Goal: Transaction & Acquisition: Purchase product/service

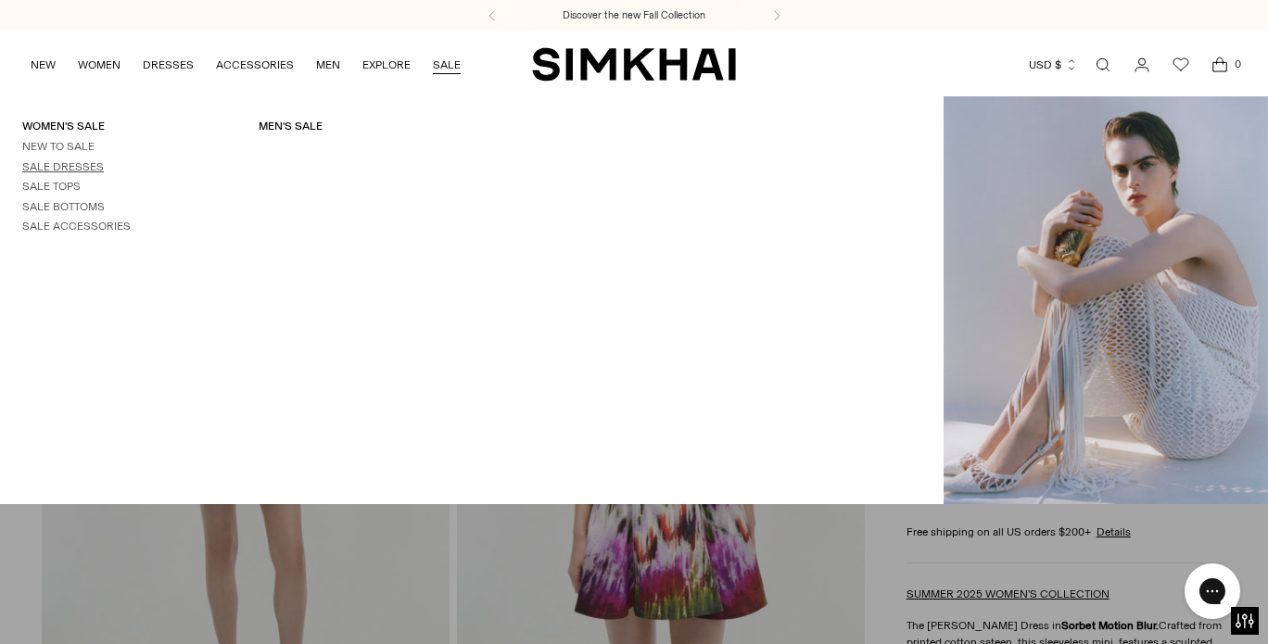
click at [68, 163] on link "Sale Dresses" at bounding box center [63, 166] width 82 height 13
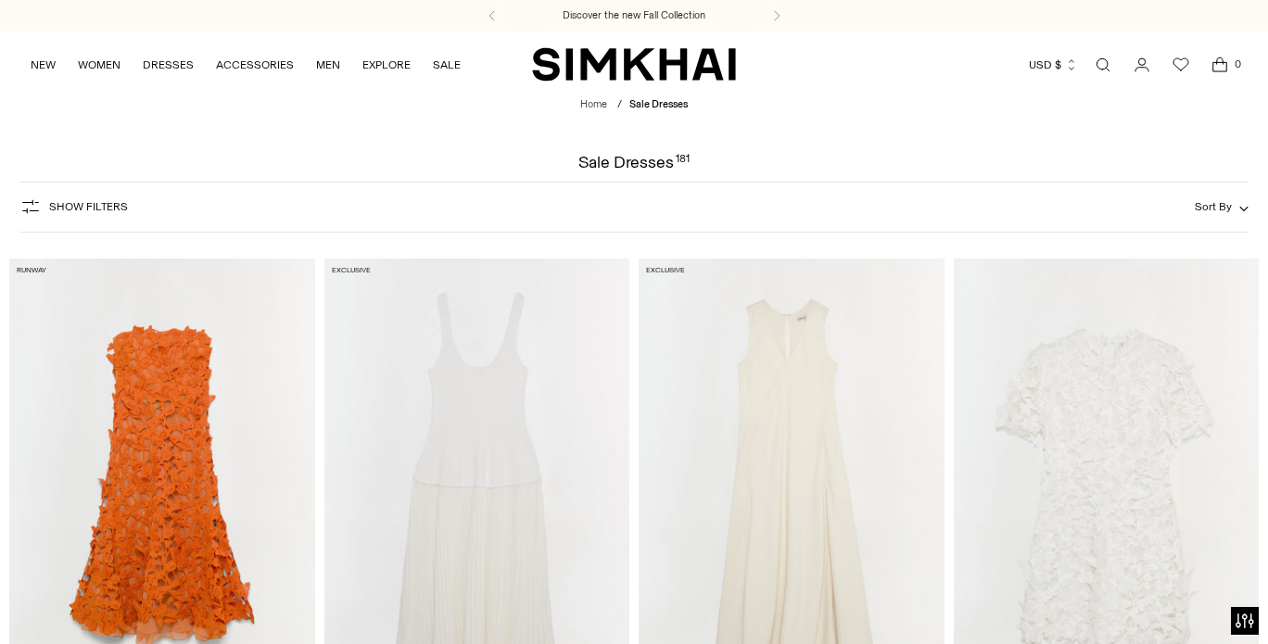
click at [32, 199] on icon "button" at bounding box center [30, 207] width 22 height 22
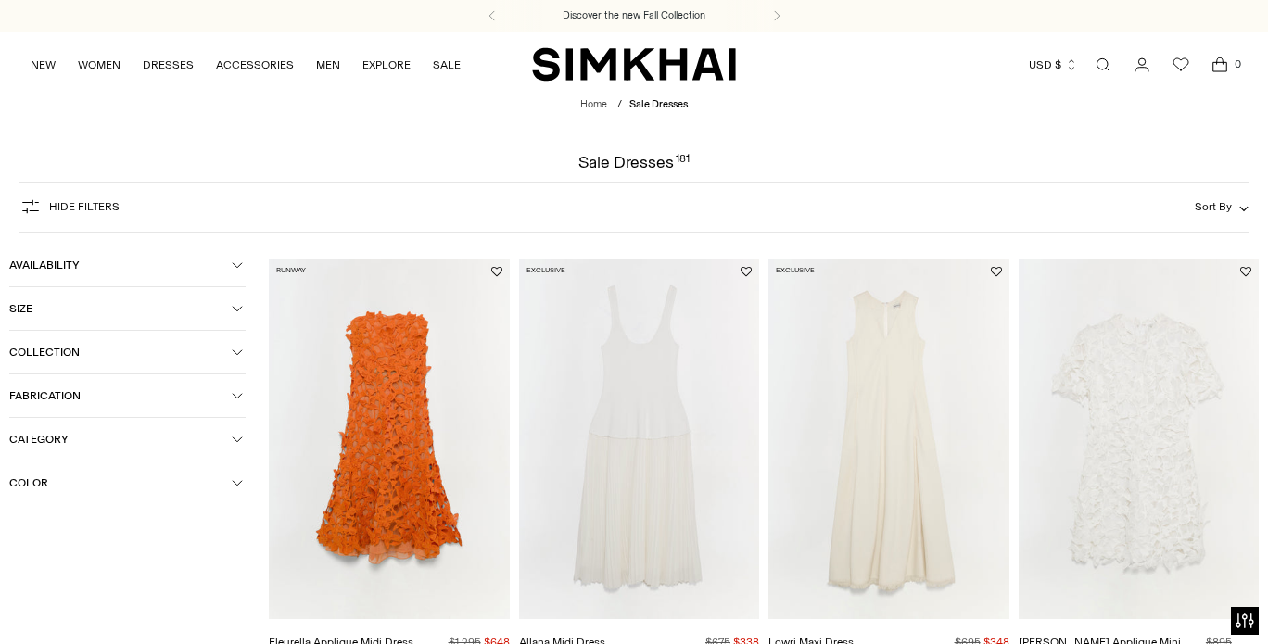
click at [202, 300] on button "Size" at bounding box center [127, 308] width 236 height 43
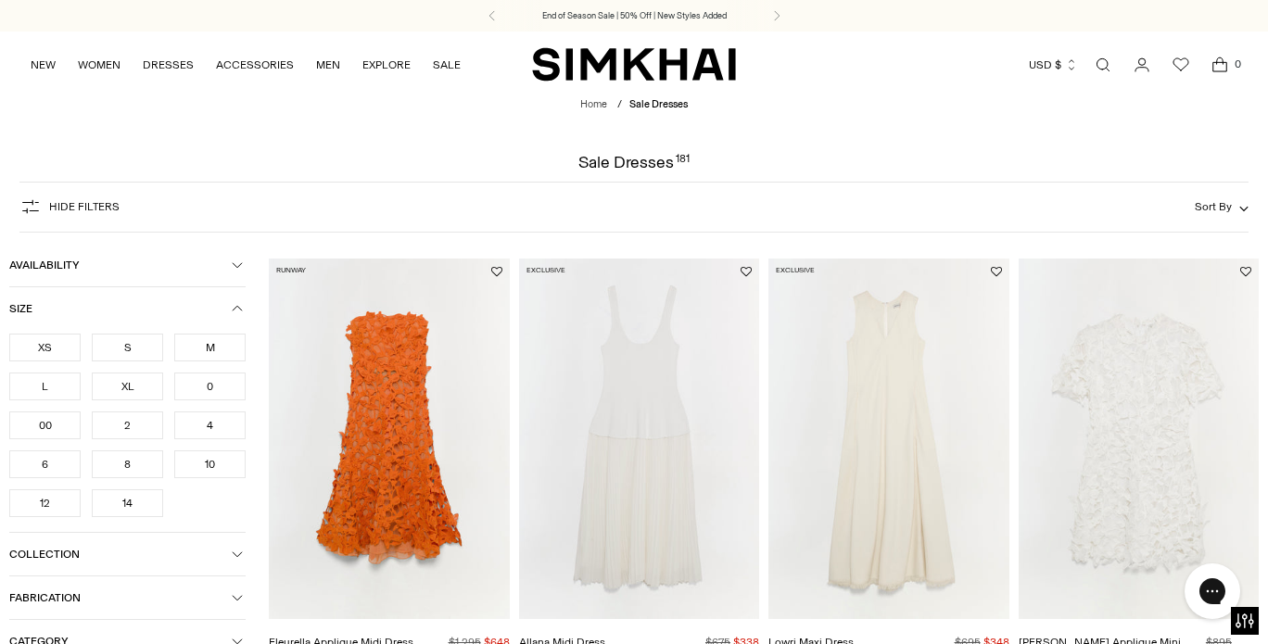
click at [212, 349] on div "M" at bounding box center [209, 348] width 71 height 28
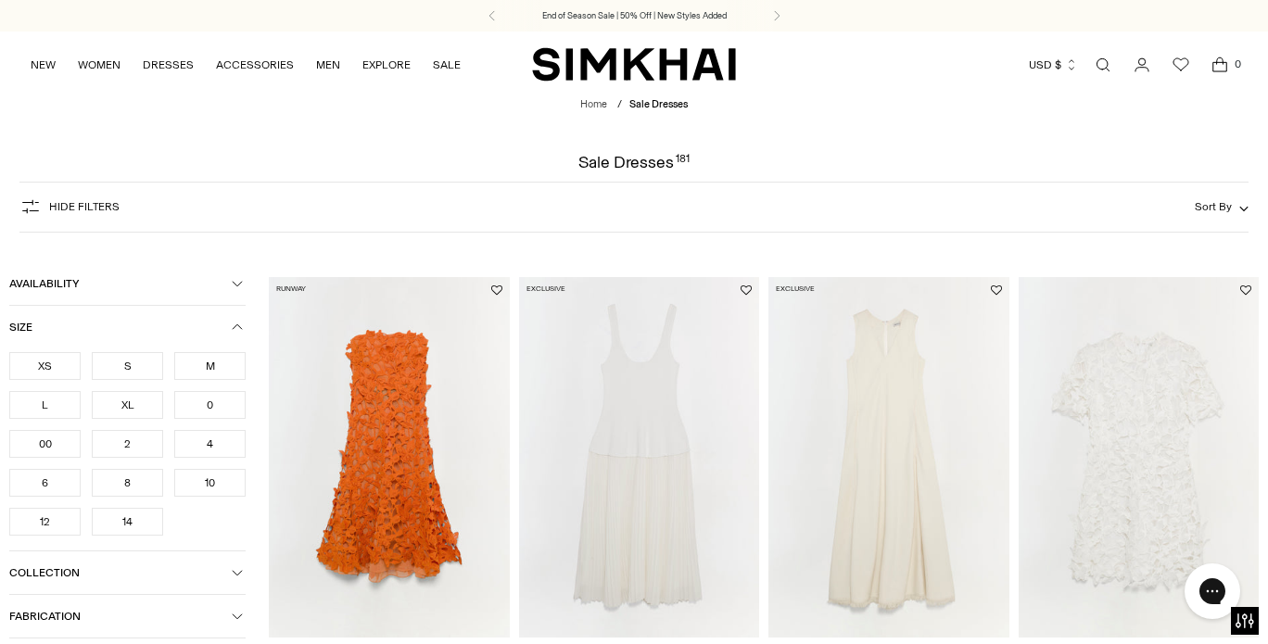
click at [62, 480] on div "6" at bounding box center [44, 483] width 71 height 28
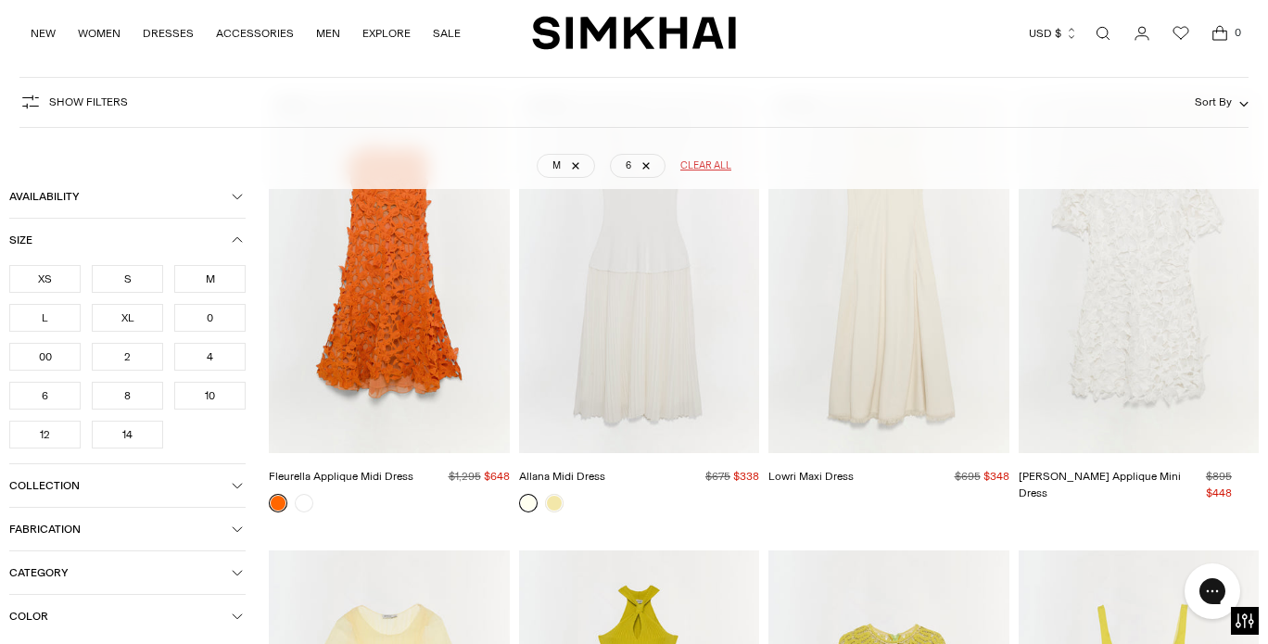
scroll to position [137, 0]
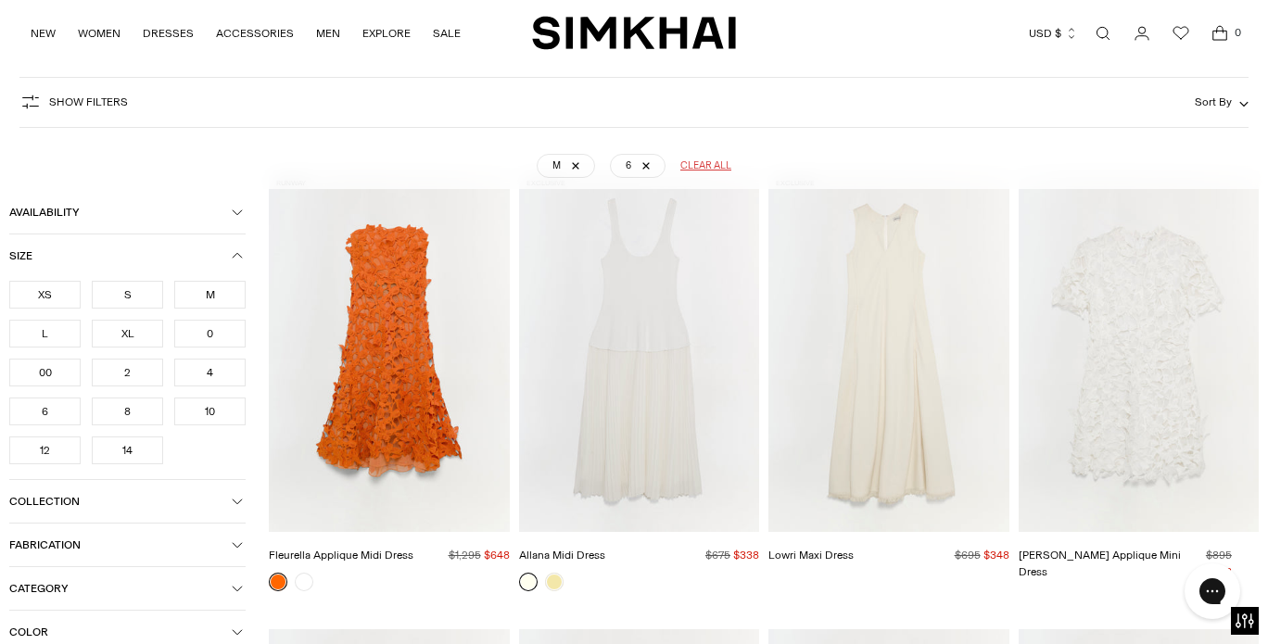
click at [182, 502] on span "Collection" at bounding box center [120, 501] width 222 height 13
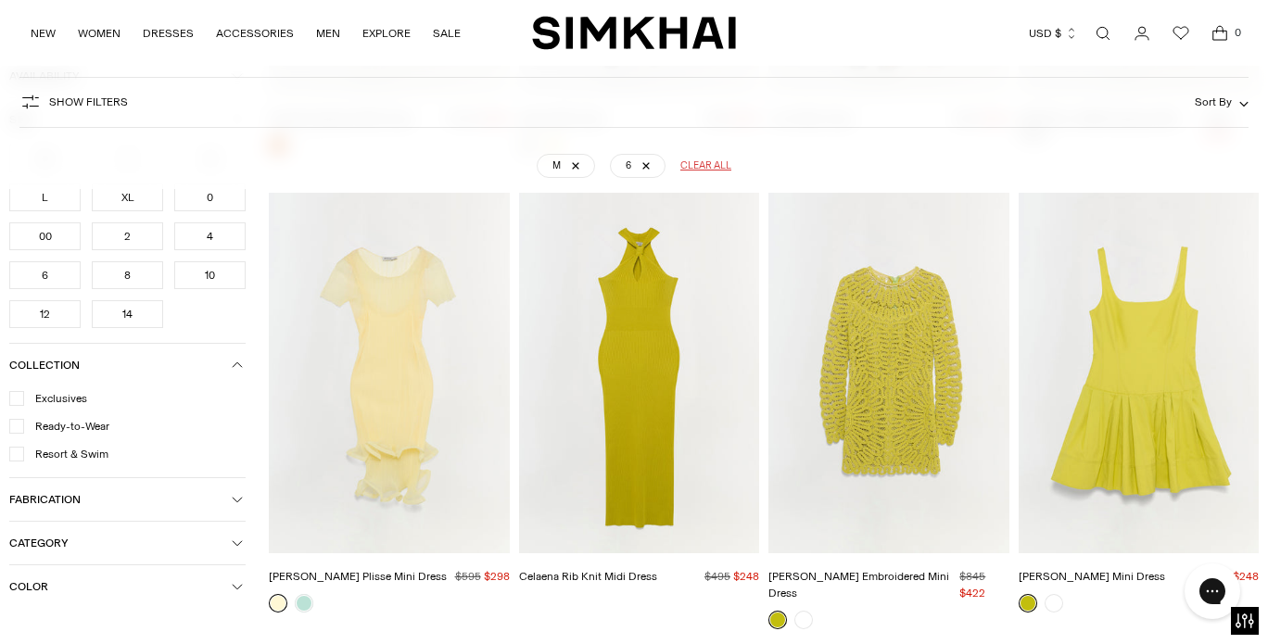
scroll to position [1009, 0]
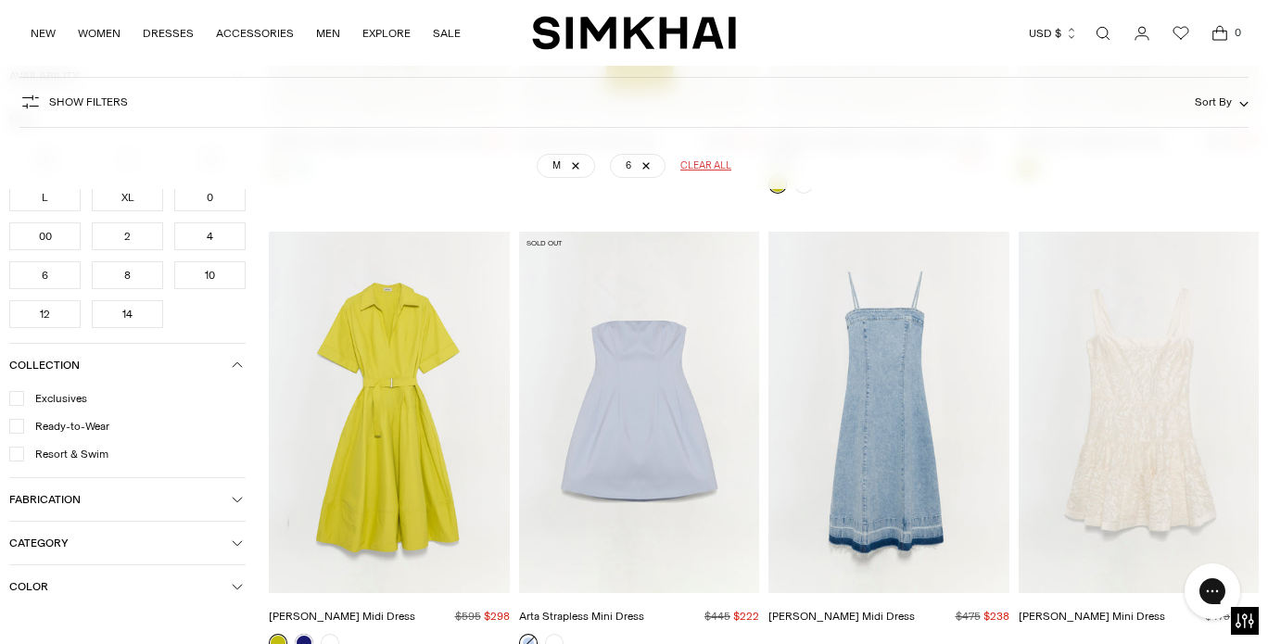
click at [237, 549] on button "Category" at bounding box center [127, 543] width 236 height 43
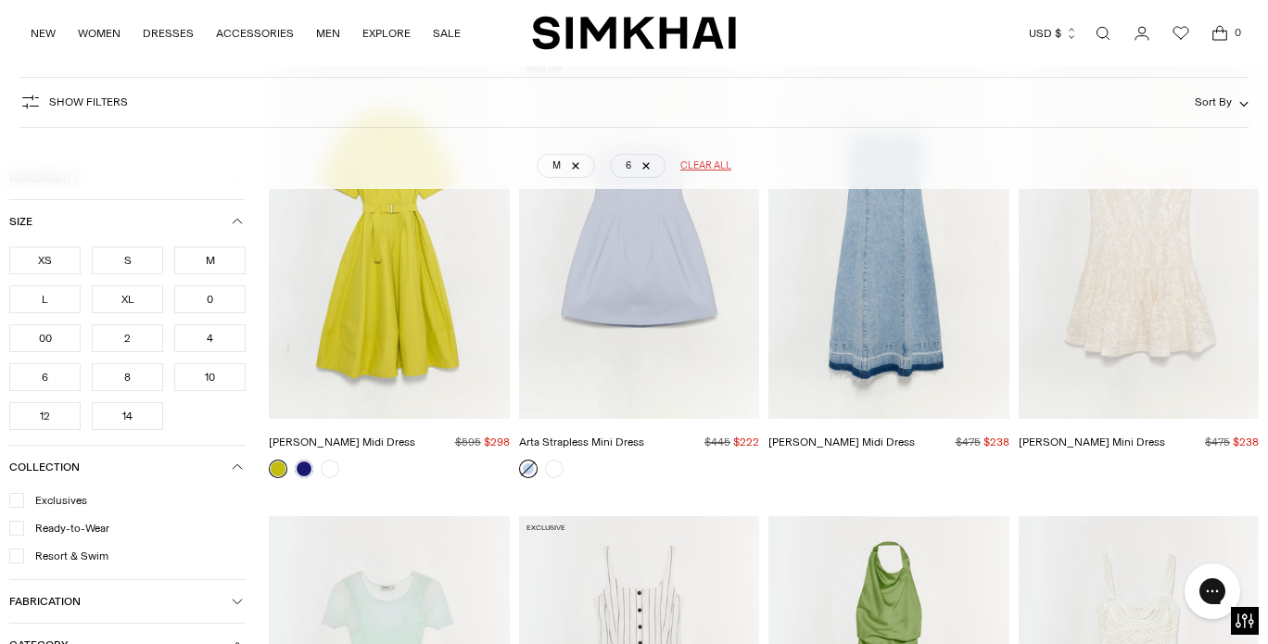
click at [237, 227] on icon "button" at bounding box center [237, 221] width 11 height 11
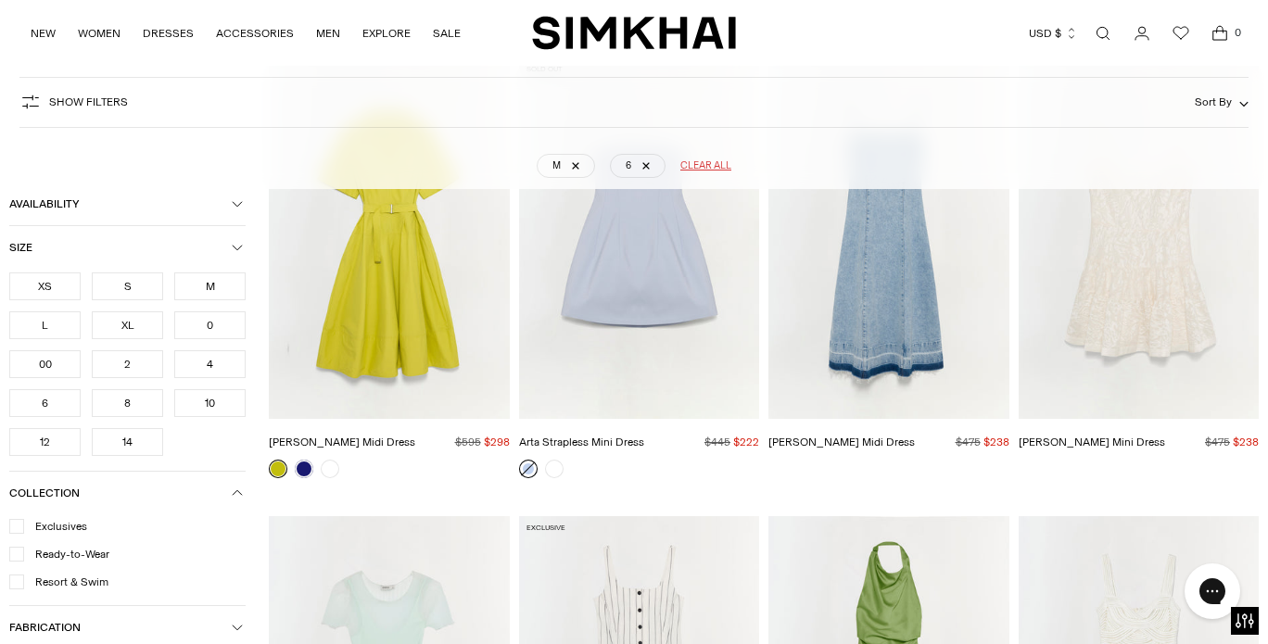
click at [235, 253] on icon "button" at bounding box center [237, 247] width 11 height 11
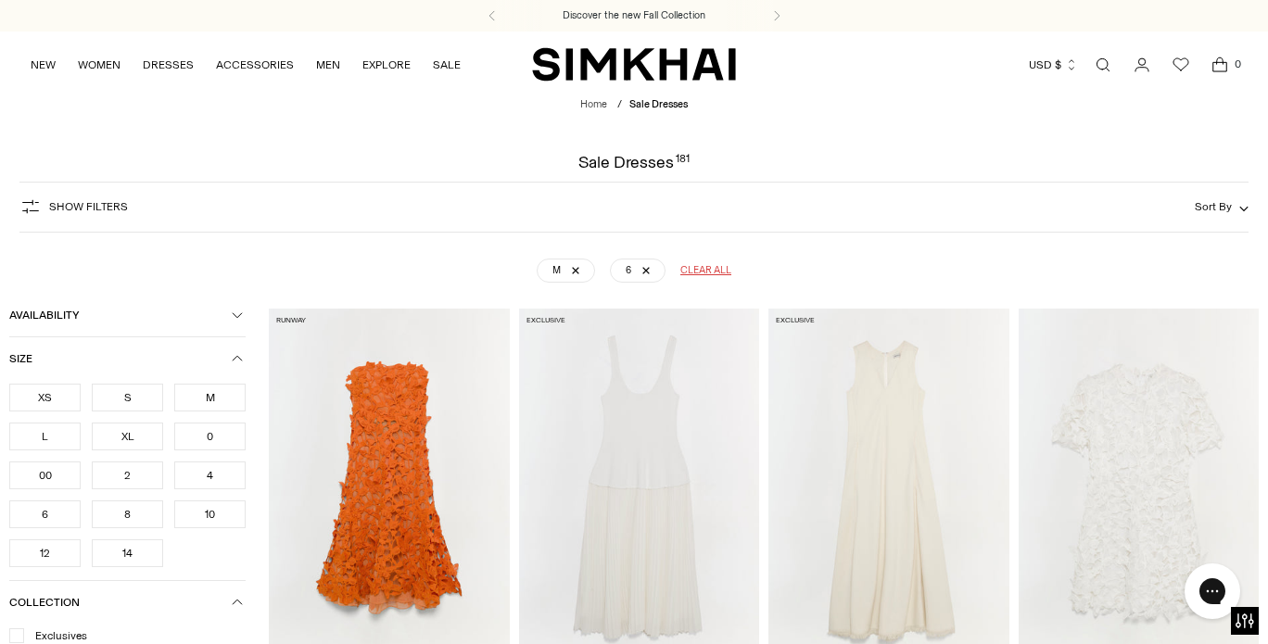
click at [233, 358] on icon "button" at bounding box center [237, 358] width 11 height 11
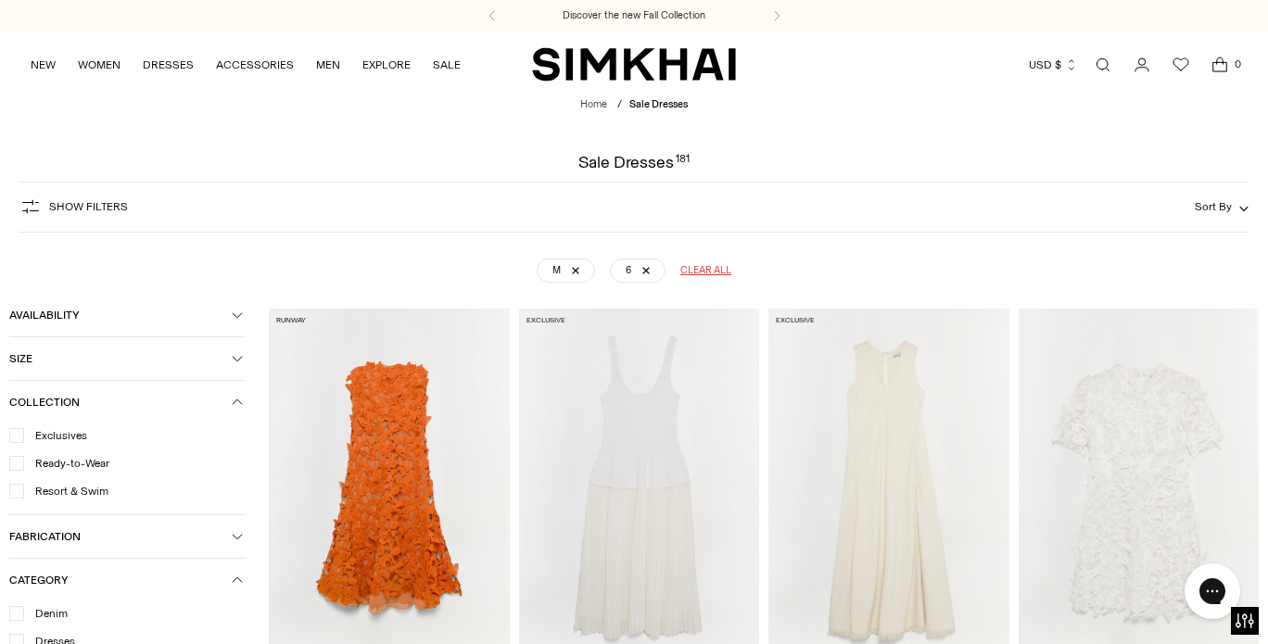
click at [16, 637] on icon at bounding box center [16, 641] width 9 height 9
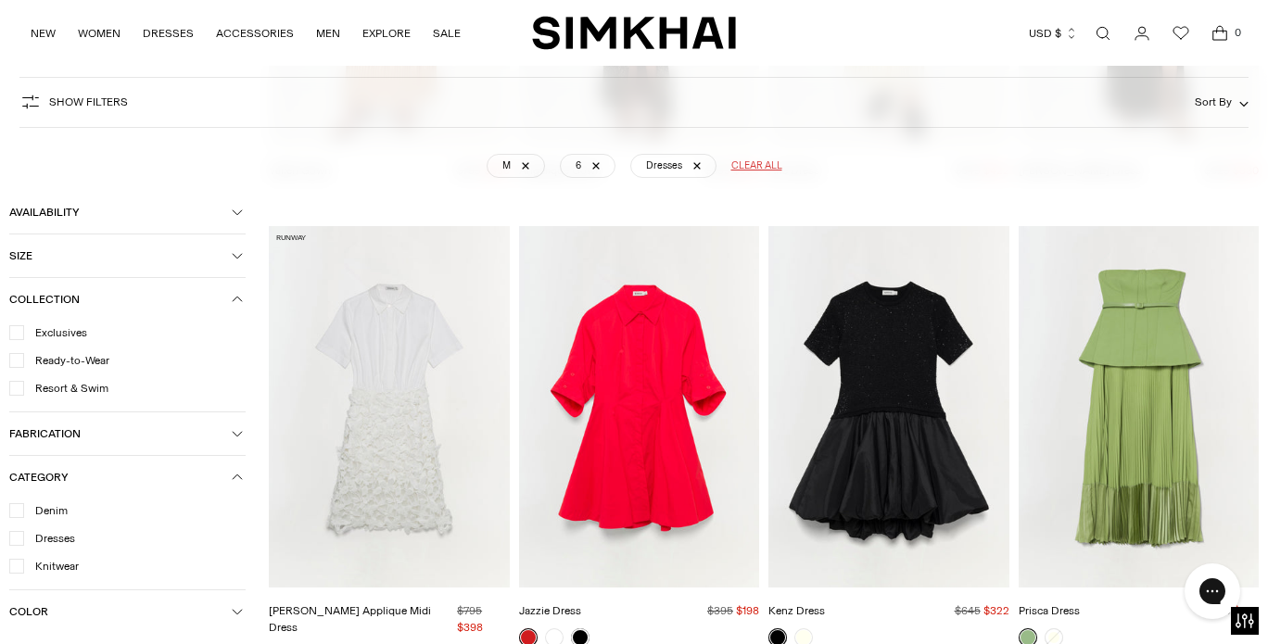
scroll to position [10533, 0]
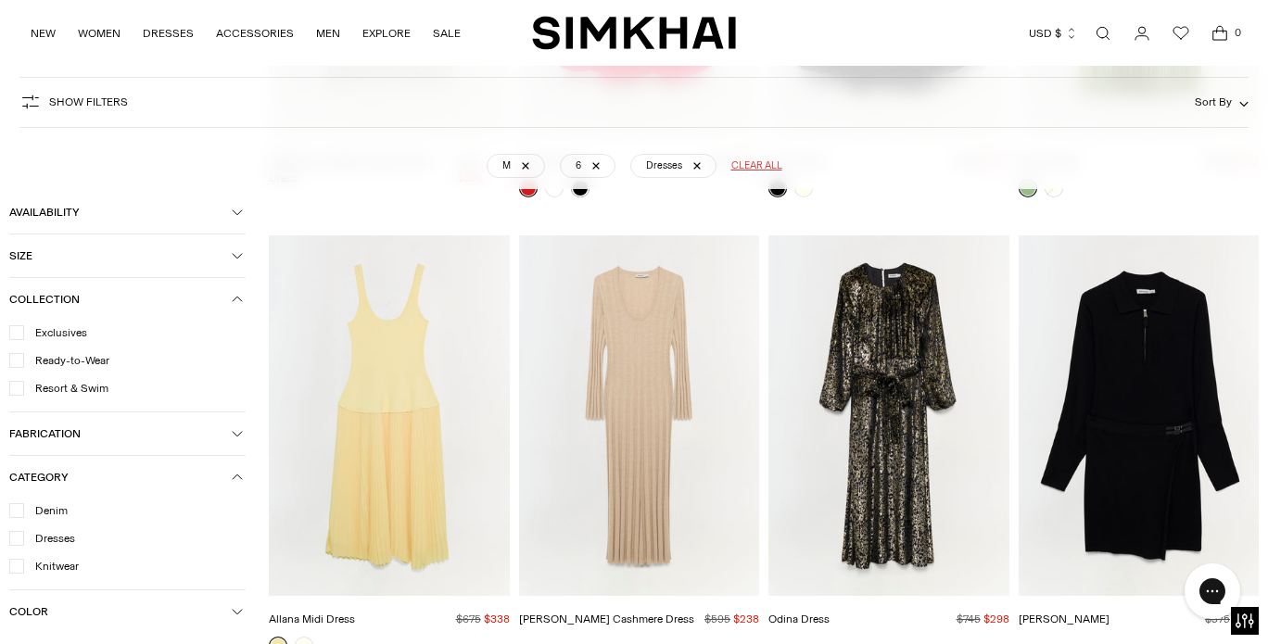
click at [204, 474] on span "Category" at bounding box center [120, 477] width 222 height 13
click at [230, 612] on form "Availability In stock Size XS S M L XL 0 00 2 4 6 8 10 12 14" at bounding box center [139, 255] width 260 height 20991
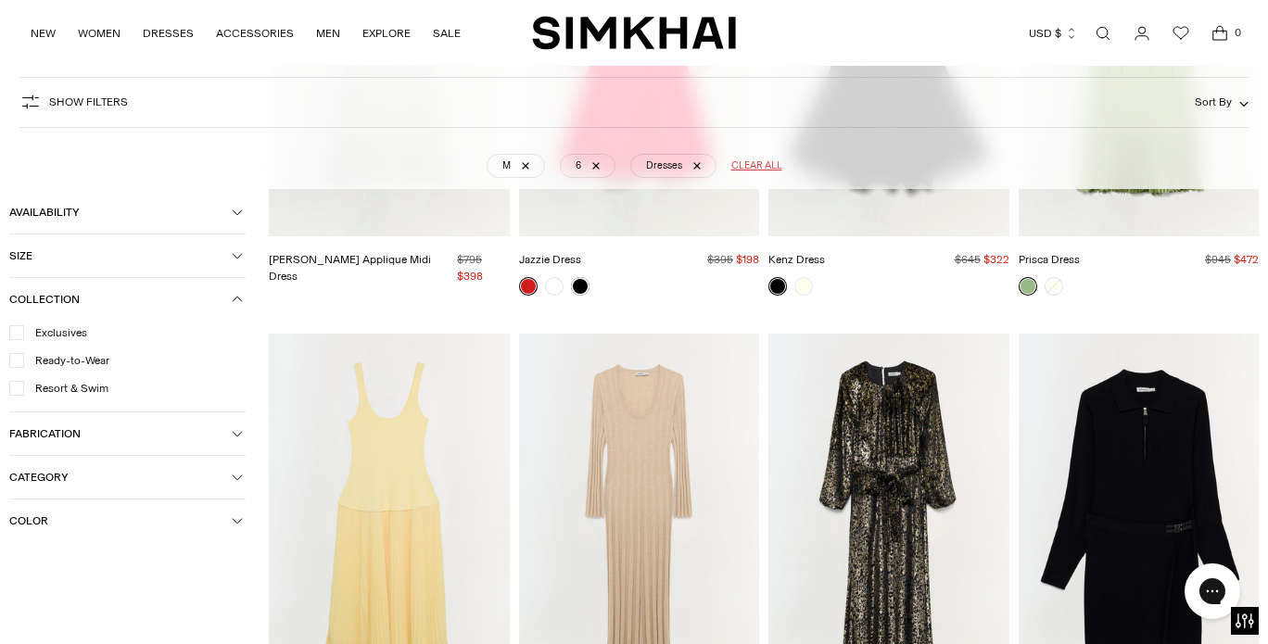
click at [17, 362] on icon at bounding box center [17, 361] width 8 height 6
click at [18, 336] on icon at bounding box center [16, 332] width 9 height 9
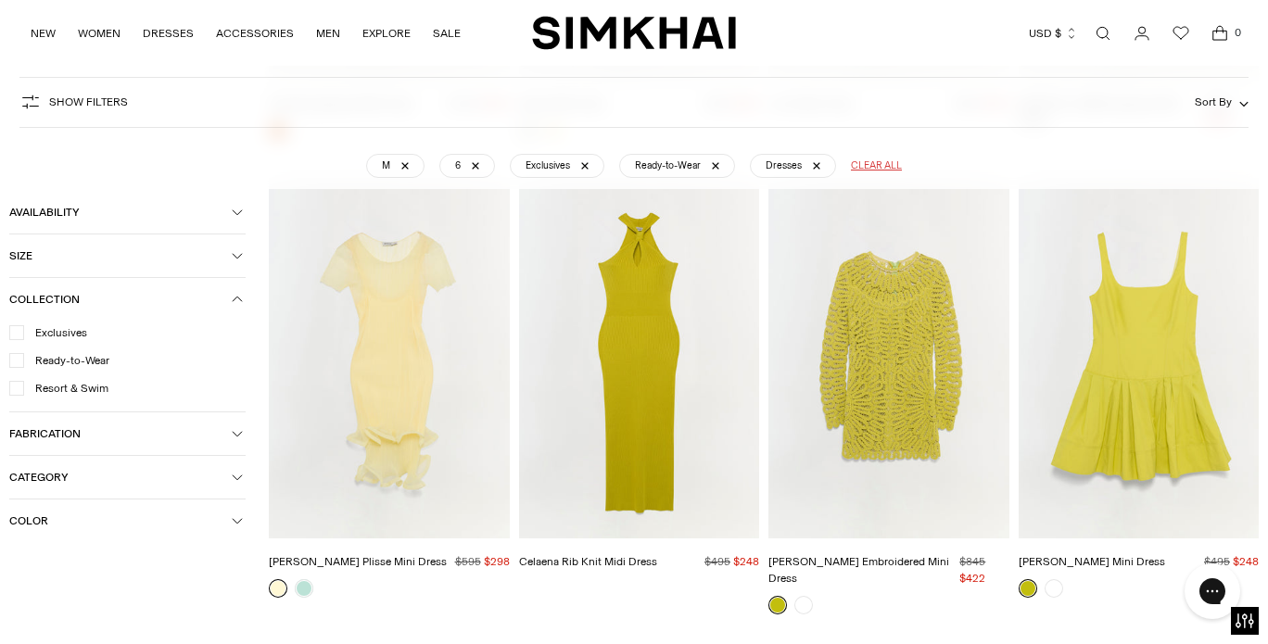
scroll to position [137, 0]
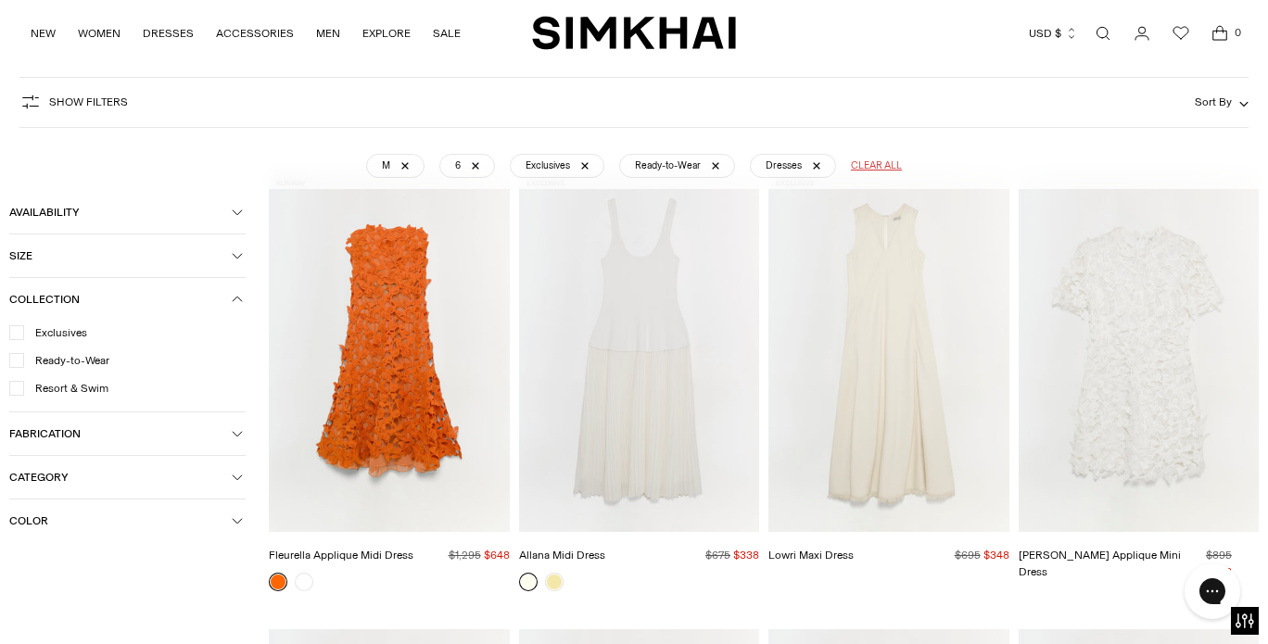
click at [239, 300] on icon "button" at bounding box center [237, 299] width 9 height 5
click at [227, 220] on button "Availability" at bounding box center [127, 212] width 236 height 43
click at [20, 248] on icon at bounding box center [16, 245] width 9 height 9
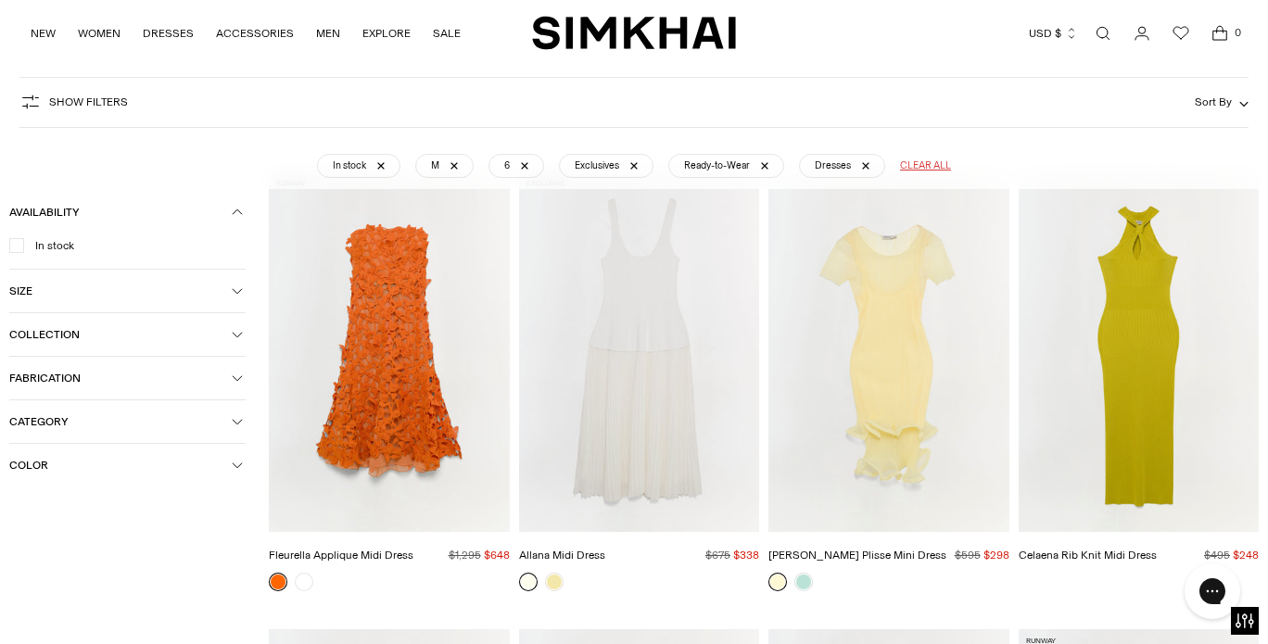
click at [239, 211] on icon "button" at bounding box center [237, 212] width 9 height 5
click at [235, 248] on button "Size" at bounding box center [127, 256] width 236 height 43
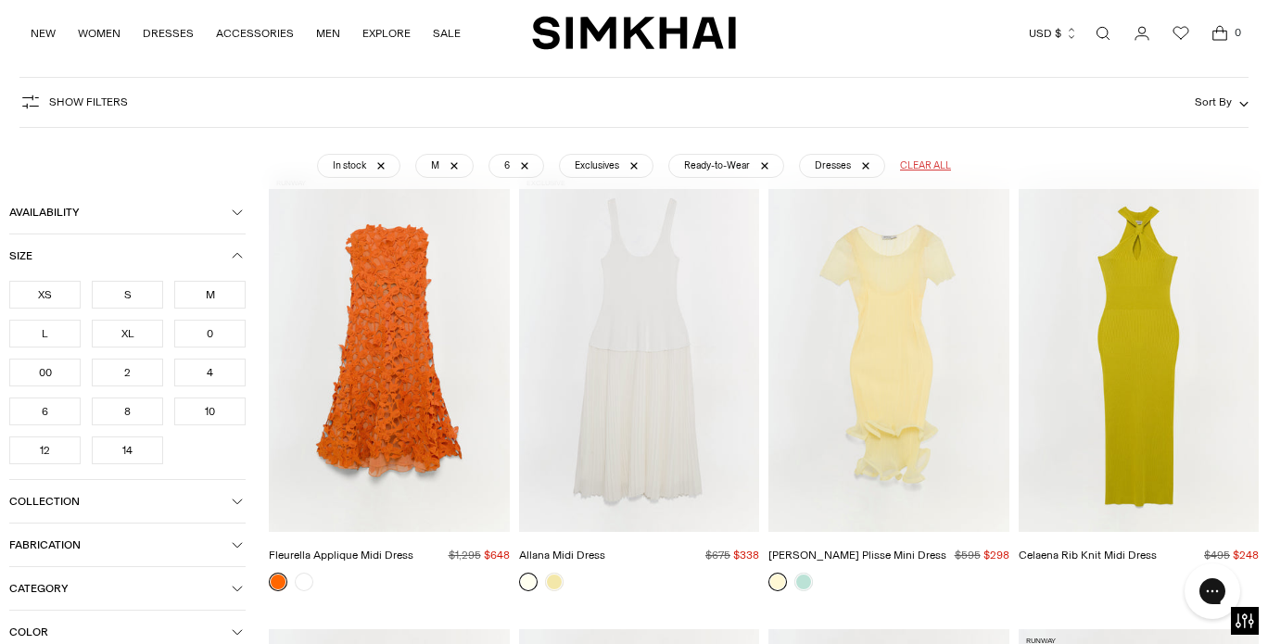
click at [234, 251] on icon "button" at bounding box center [237, 255] width 11 height 11
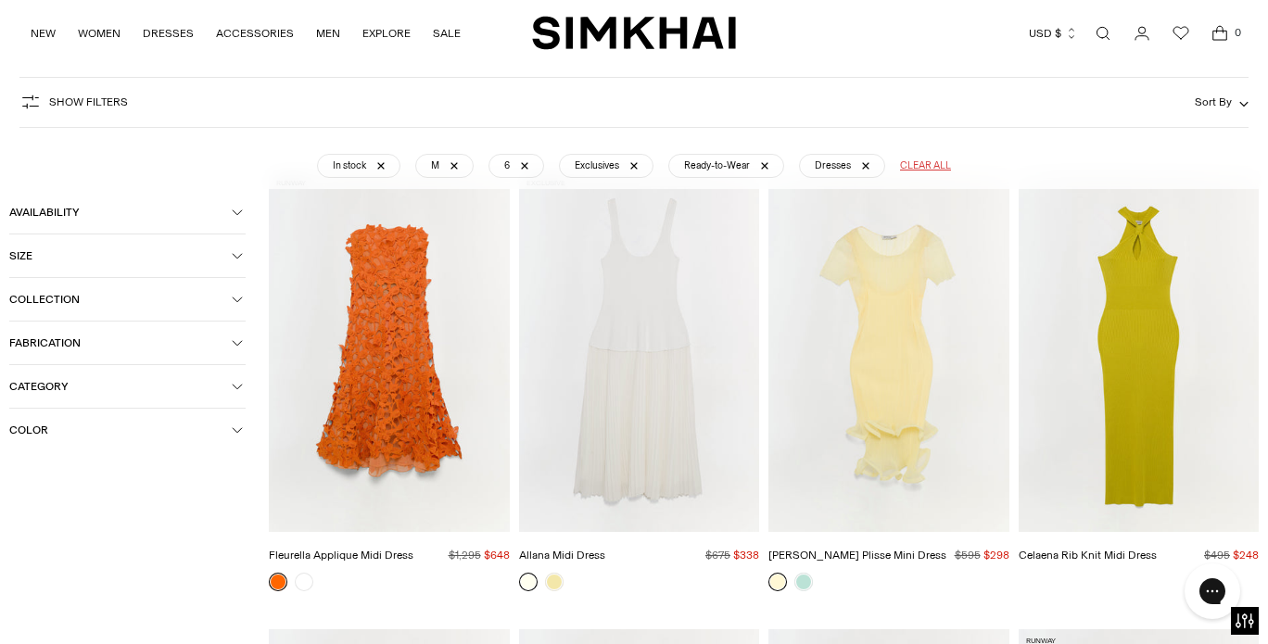
click at [234, 302] on icon "button" at bounding box center [237, 299] width 11 height 11
click at [228, 344] on span "Fabrication" at bounding box center [120, 342] width 222 height 13
click at [230, 388] on span "Category" at bounding box center [120, 386] width 222 height 13
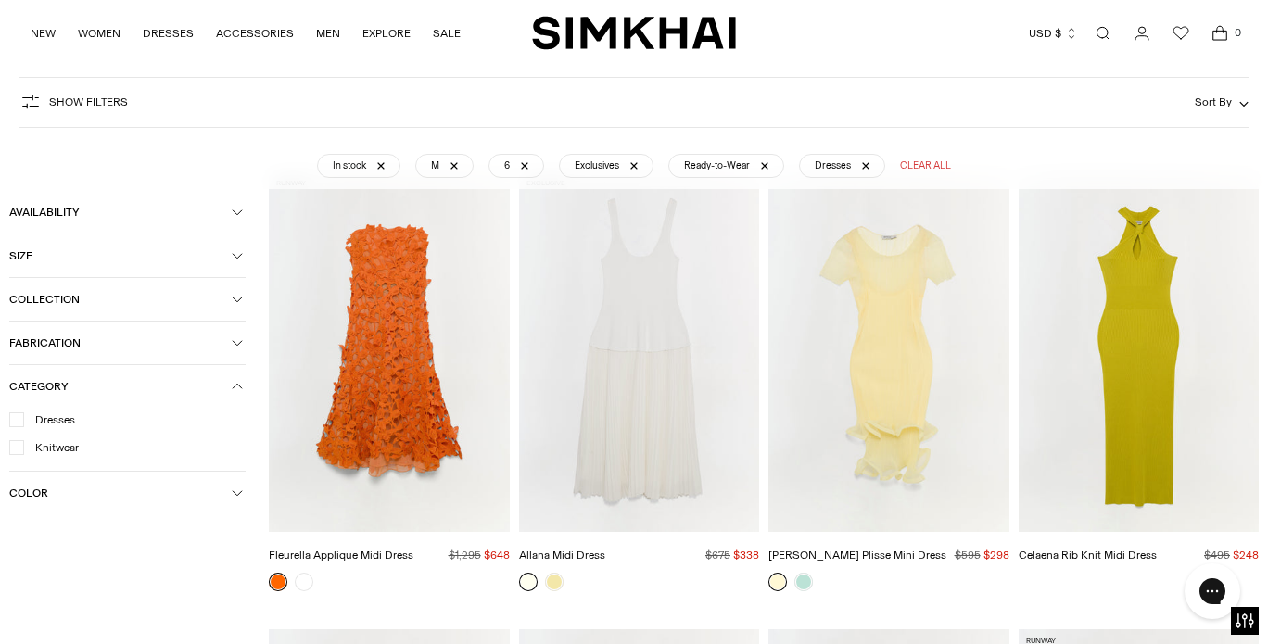
click at [230, 388] on span "Category" at bounding box center [120, 386] width 222 height 13
click at [231, 431] on span "Color" at bounding box center [120, 430] width 222 height 13
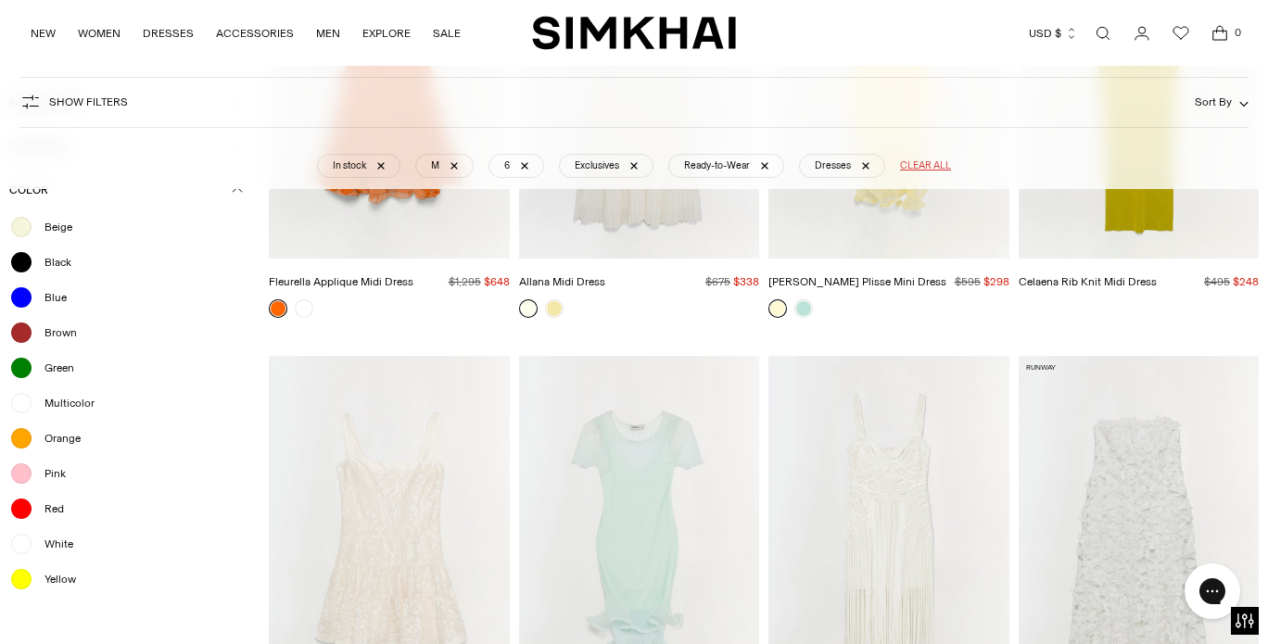
scroll to position [453, 0]
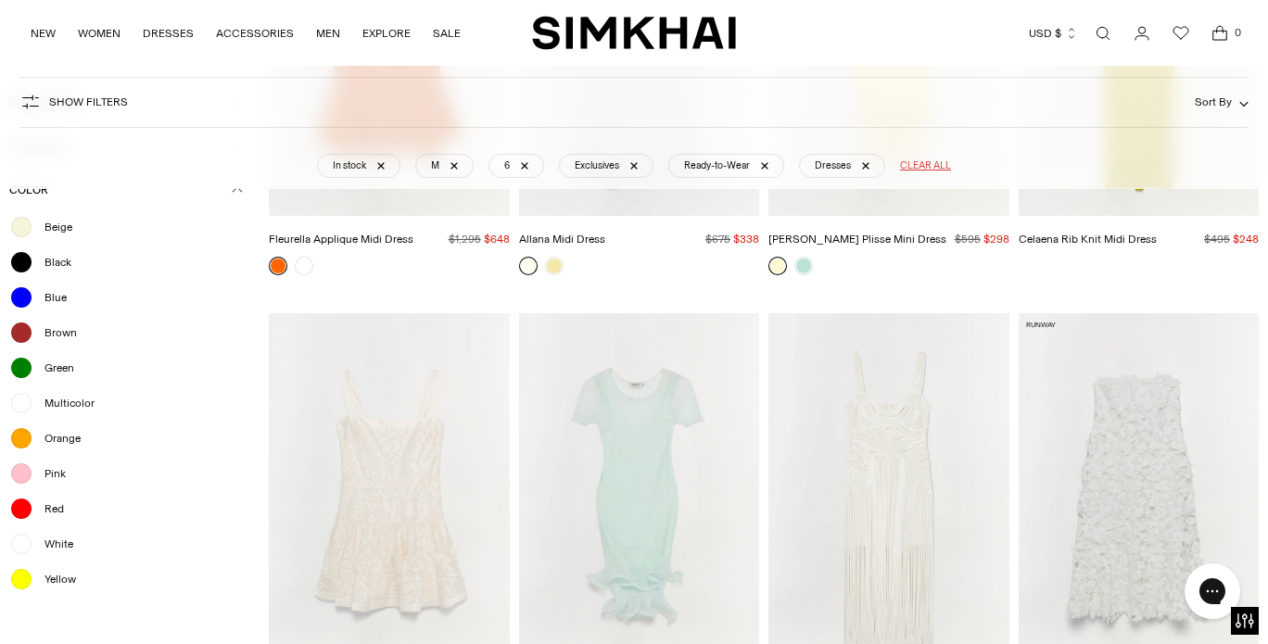
click at [16, 579] on div at bounding box center [21, 579] width 24 height 24
click at [23, 514] on div at bounding box center [21, 509] width 24 height 24
click at [23, 476] on div at bounding box center [21, 474] width 24 height 24
click at [20, 438] on div at bounding box center [21, 438] width 24 height 24
click at [26, 391] on ul "Beige Black Blue Brown Green Multicolor Orange Pink Red White Yellow" at bounding box center [127, 403] width 236 height 376
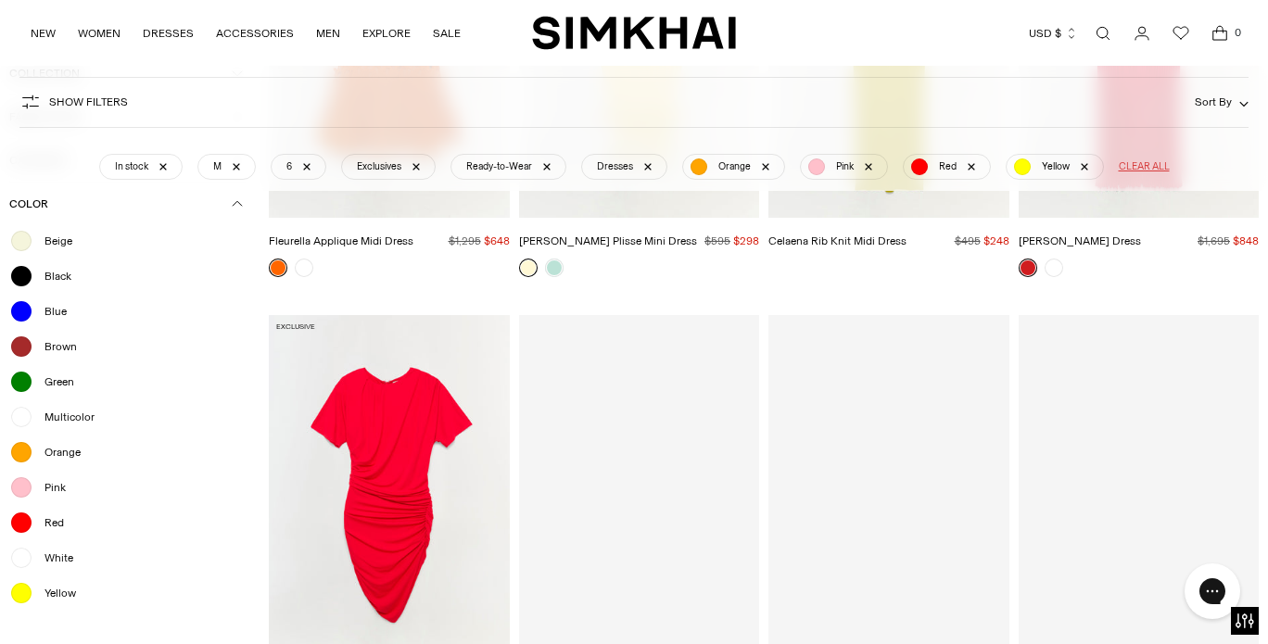
scroll to position [137, 0]
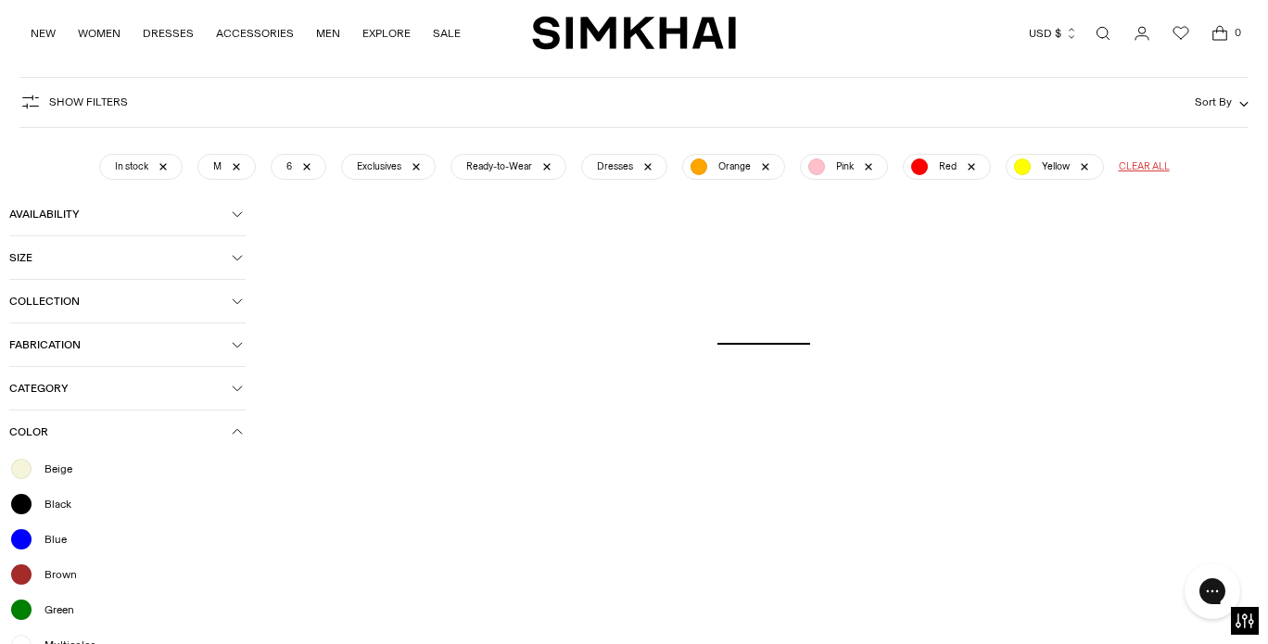
click at [20, 605] on div at bounding box center [21, 610] width 24 height 24
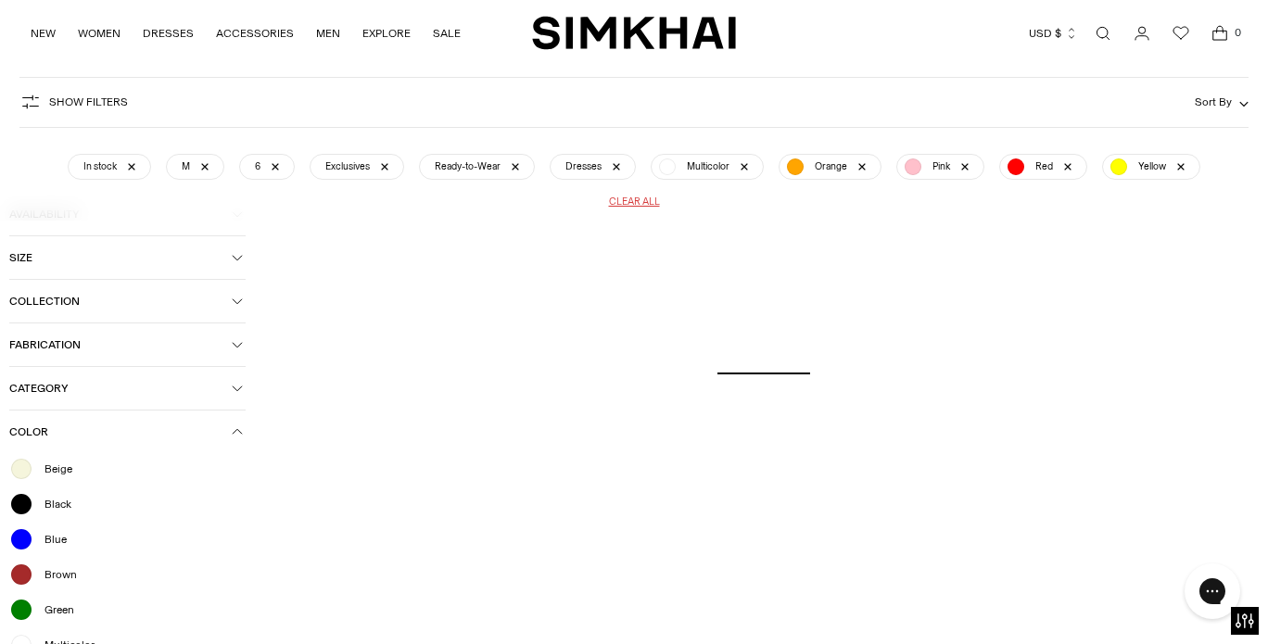
click at [25, 615] on div at bounding box center [21, 610] width 24 height 24
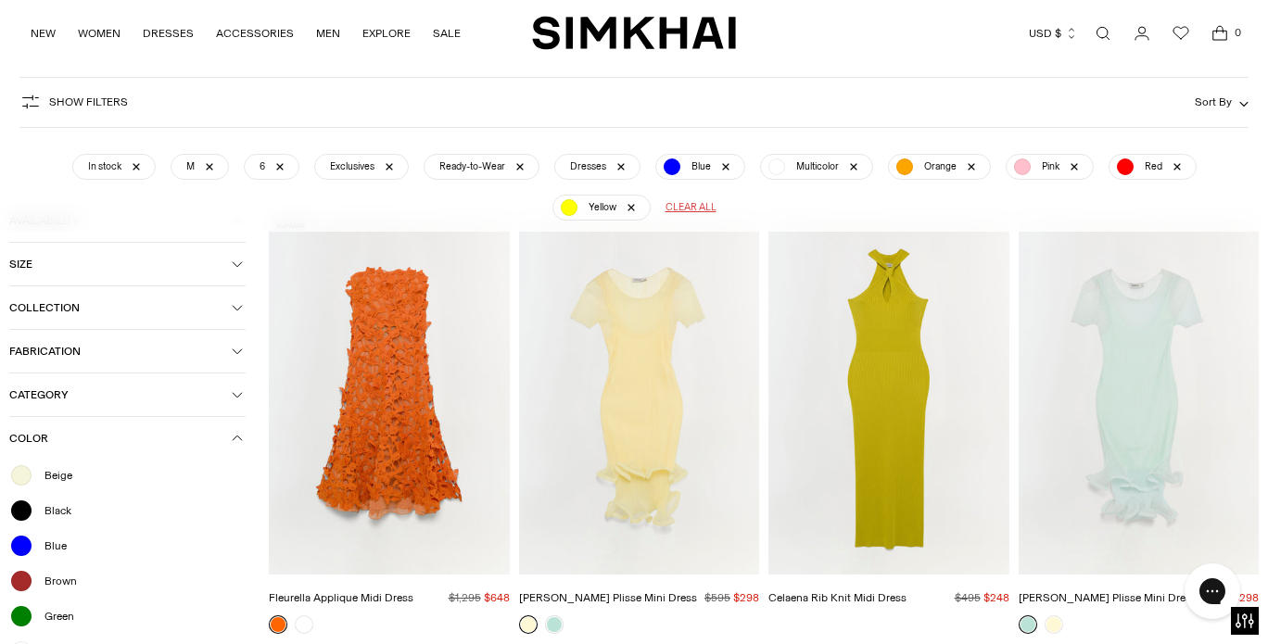
click at [217, 429] on button "Color" at bounding box center [127, 438] width 236 height 43
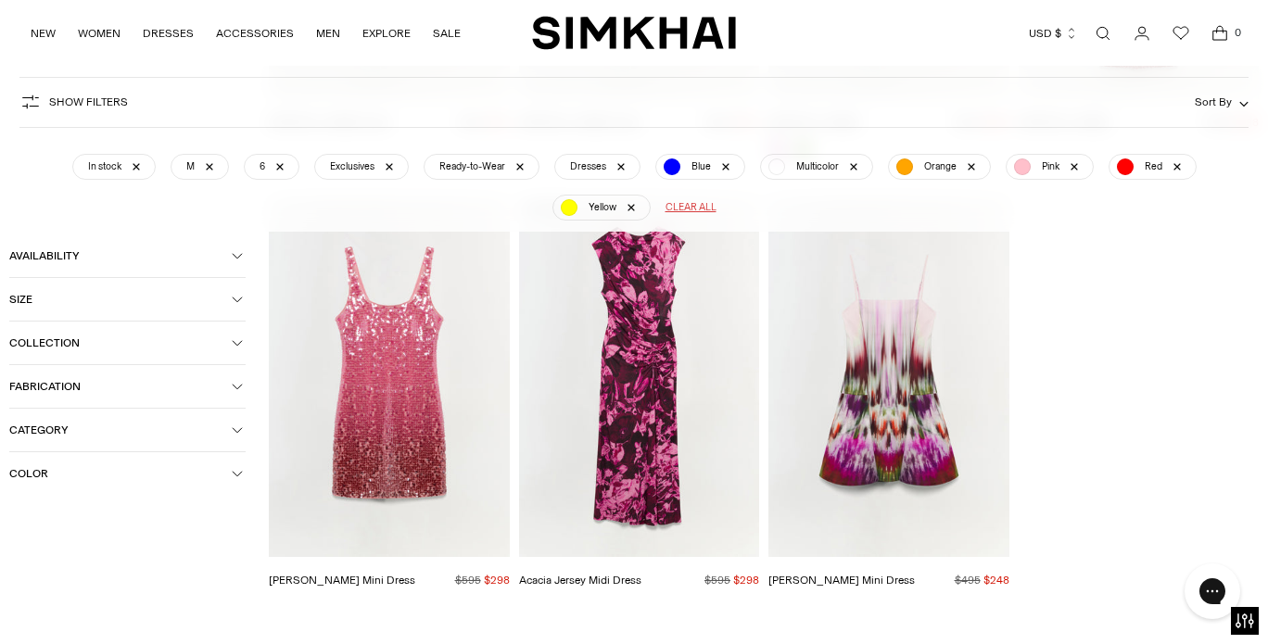
scroll to position [3822, 0]
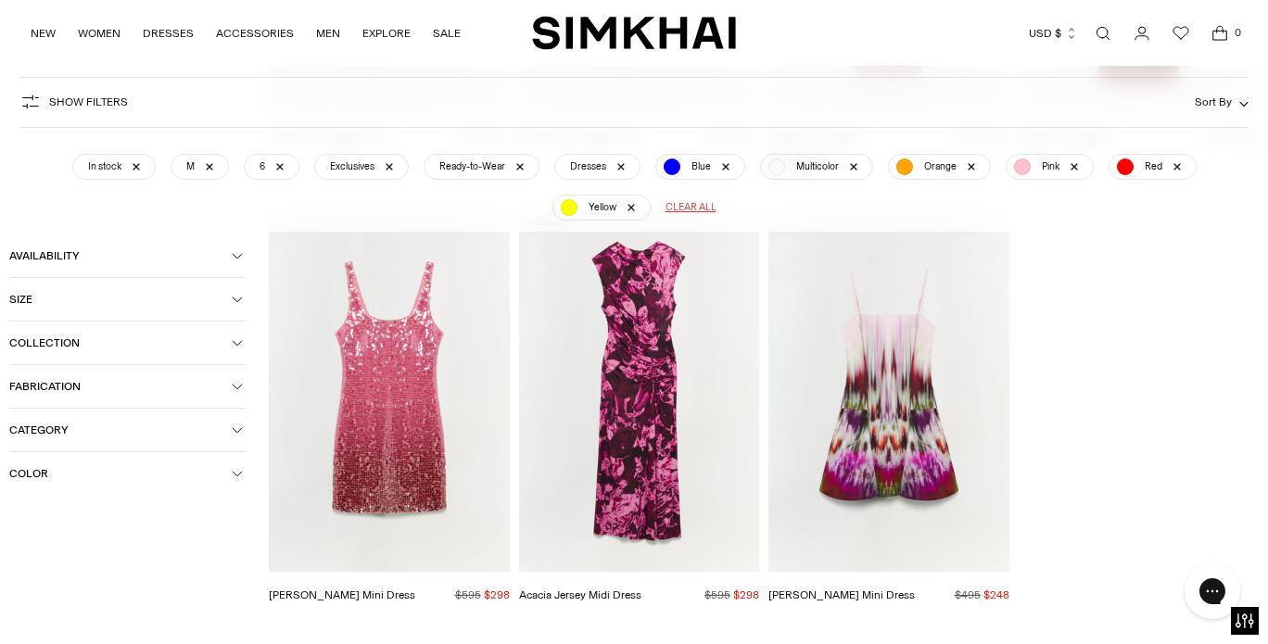
click at [0, 0] on img "Judie Mini Dress" at bounding box center [0, 0] width 0 height 0
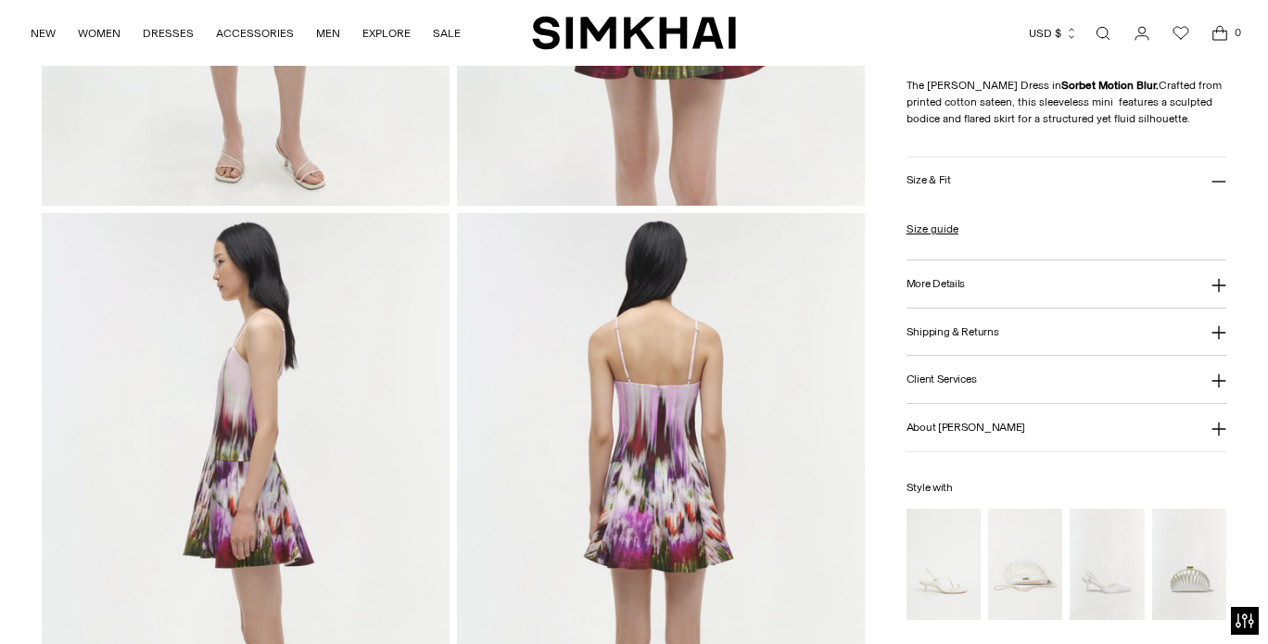
scroll to position [1070, 0]
